Goal: Transaction & Acquisition: Book appointment/travel/reservation

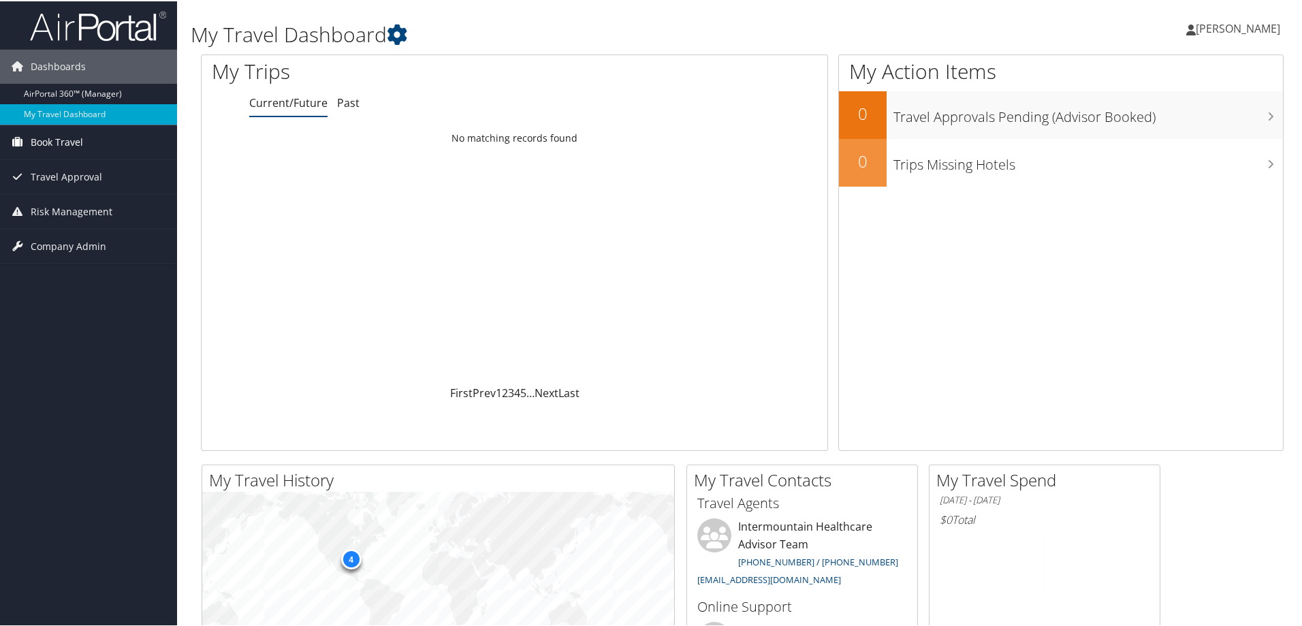
click at [59, 142] on span "Book Travel" at bounding box center [57, 141] width 52 height 34
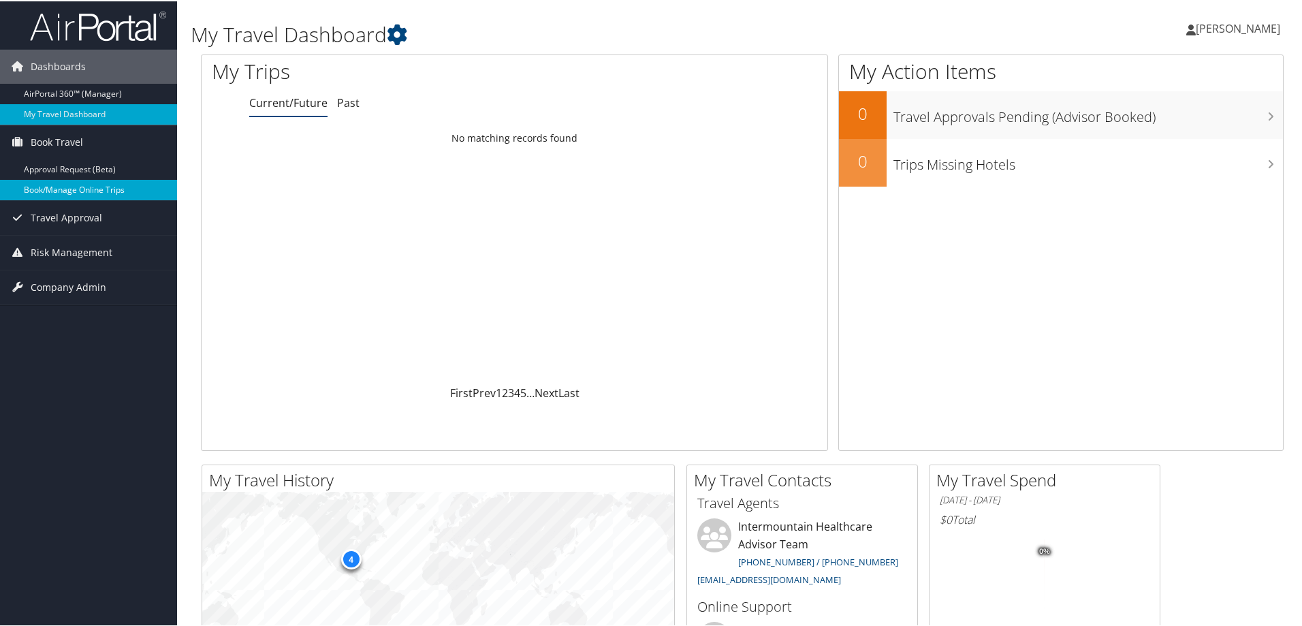
click at [60, 181] on link "Book/Manage Online Trips" at bounding box center [88, 188] width 177 height 20
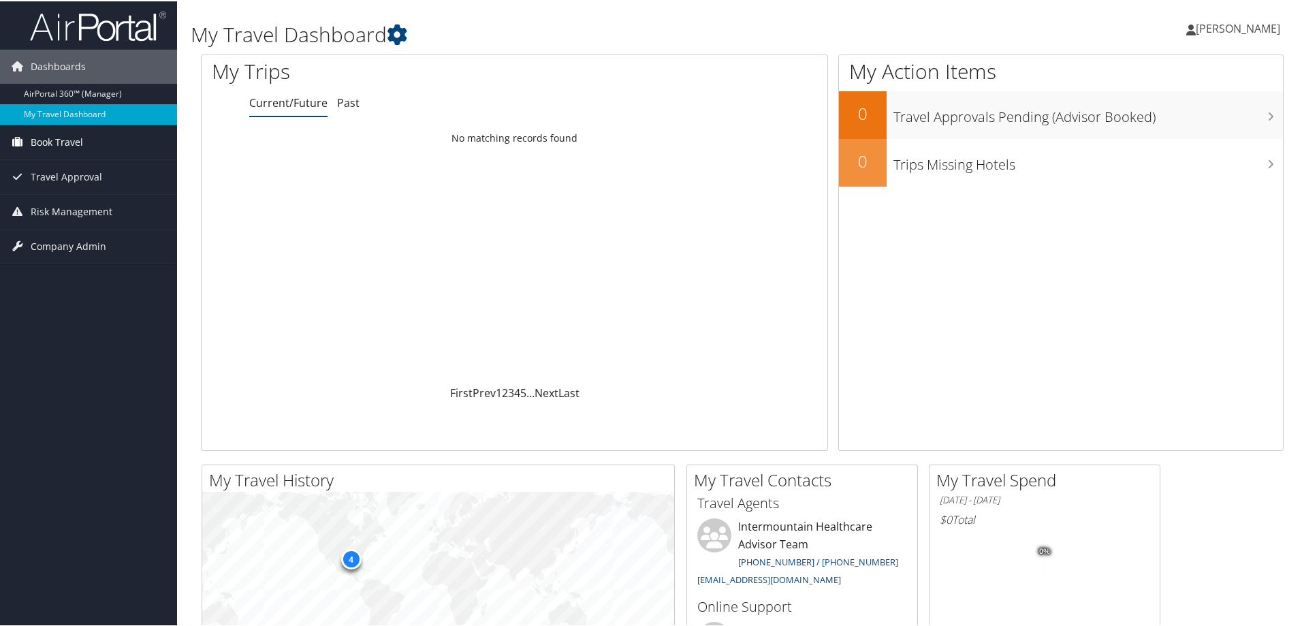
click at [79, 135] on span "Book Travel" at bounding box center [57, 141] width 52 height 34
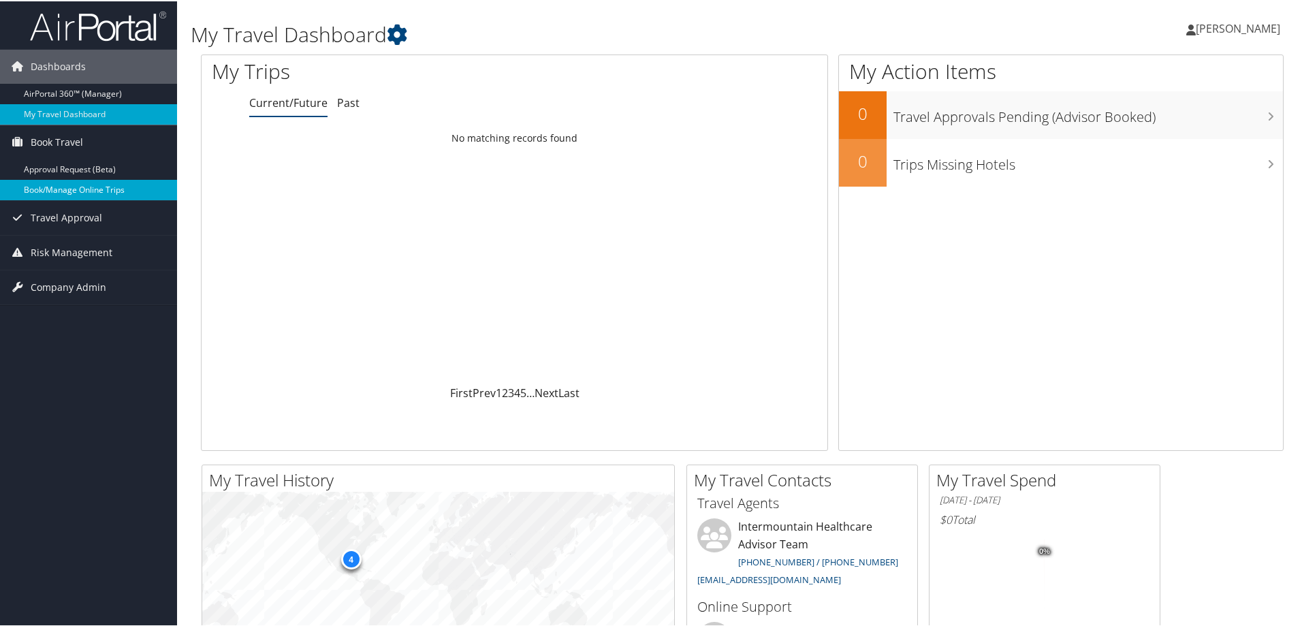
click at [79, 186] on link "Book/Manage Online Trips" at bounding box center [88, 188] width 177 height 20
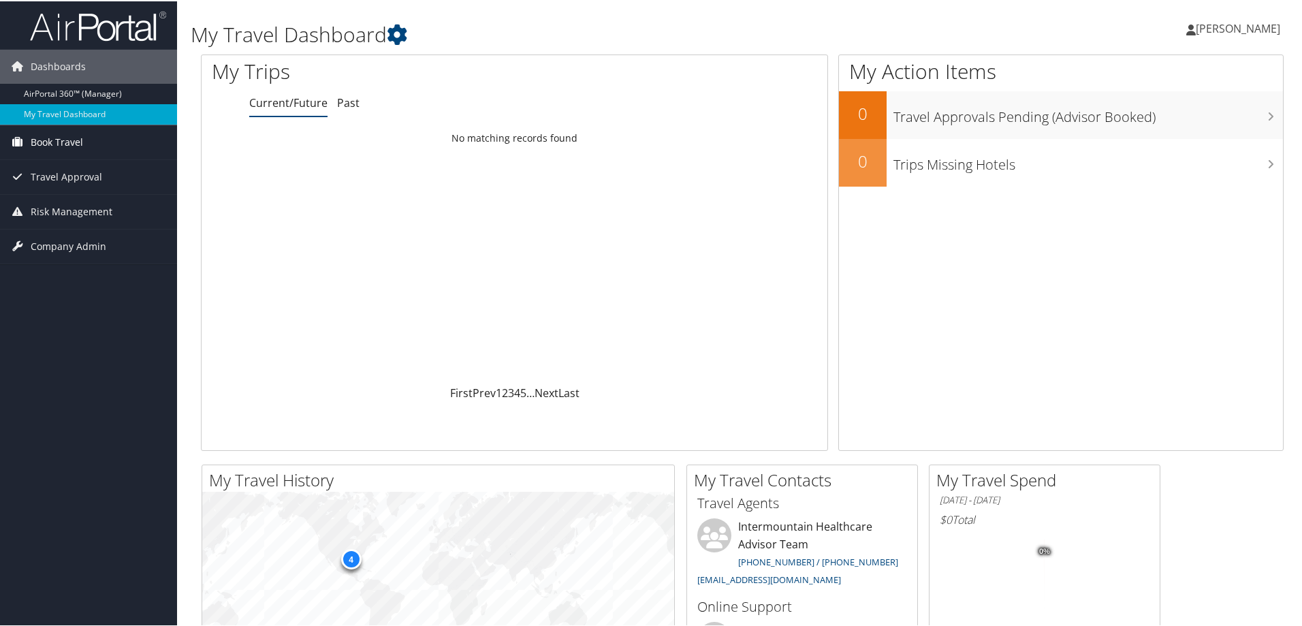
click at [52, 131] on span "Book Travel" at bounding box center [57, 141] width 52 height 34
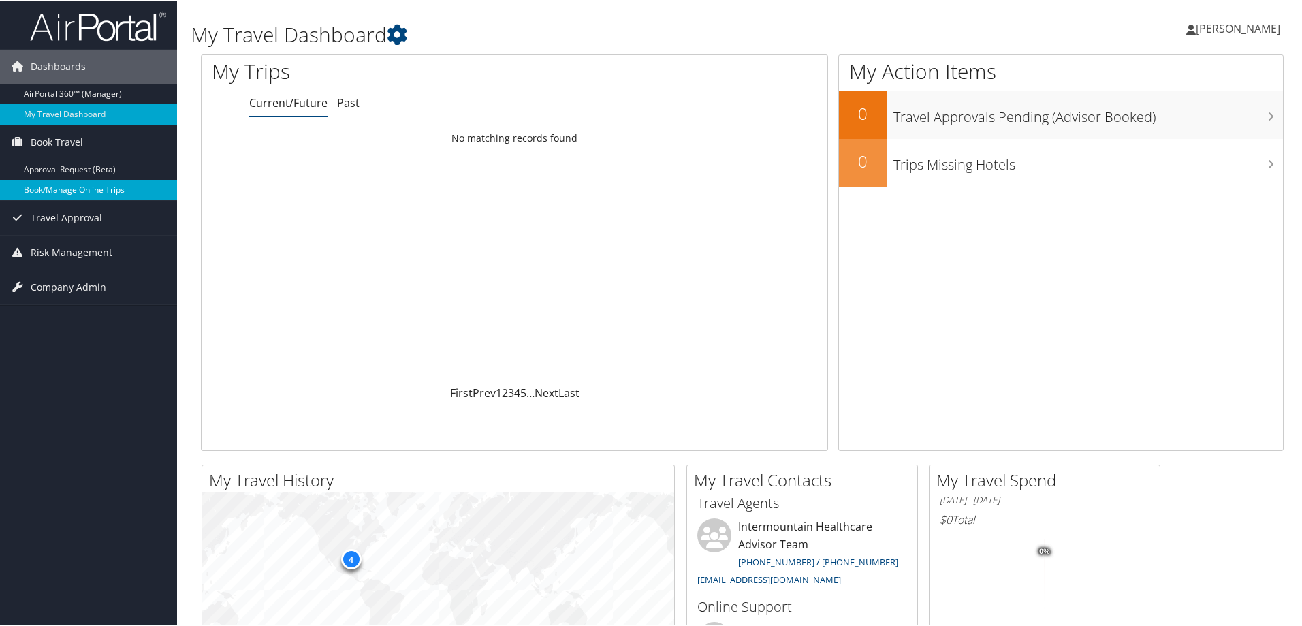
click at [67, 193] on link "Book/Manage Online Trips" at bounding box center [88, 188] width 177 height 20
